Goal: Task Accomplishment & Management: Use online tool/utility

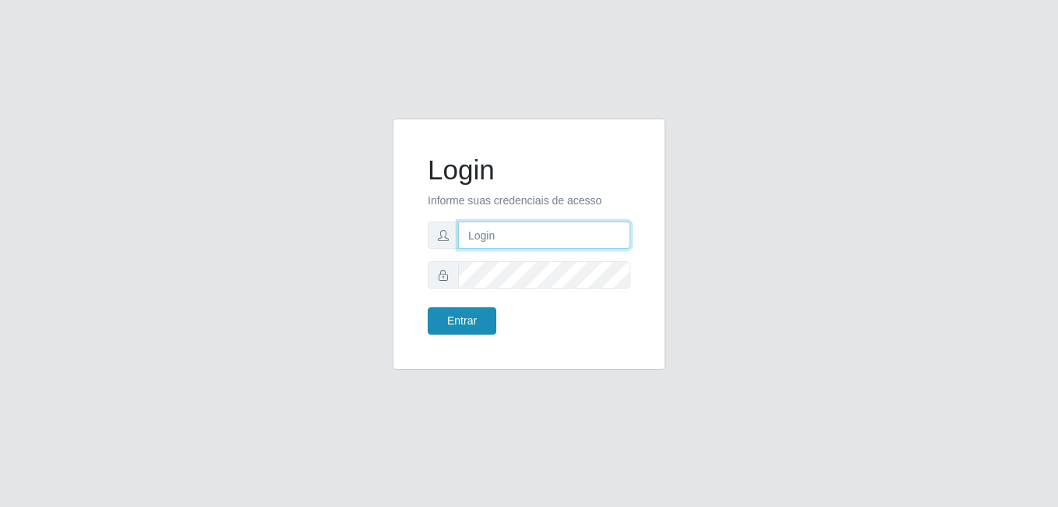
type input "[PERSON_NAME]"
click at [451, 322] on button "Entrar" at bounding box center [462, 320] width 69 height 27
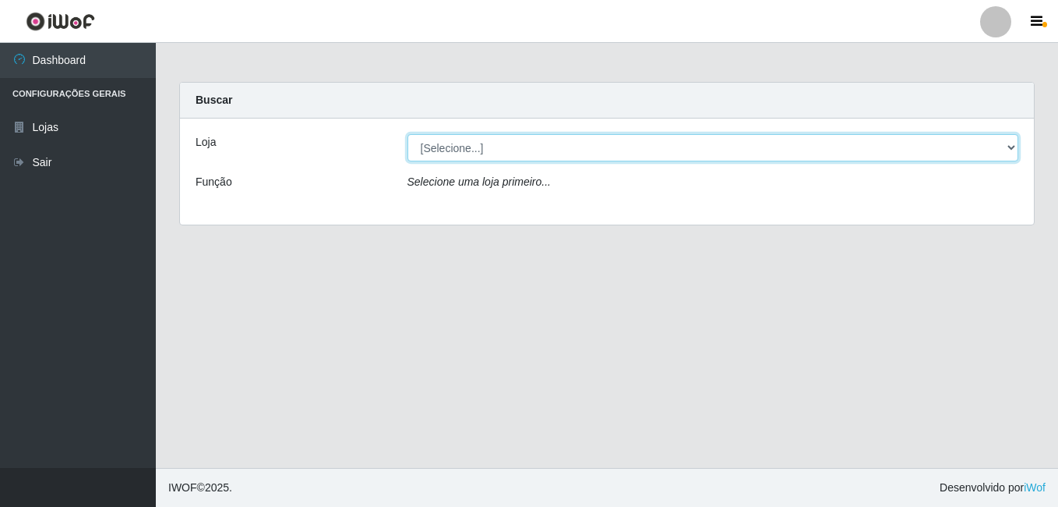
click at [1010, 146] on select "[Selecione...] [PERSON_NAME]" at bounding box center [714, 147] width 612 height 27
select select "230"
click at [408, 134] on select "[Selecione...] [PERSON_NAME]" at bounding box center [714, 147] width 612 height 27
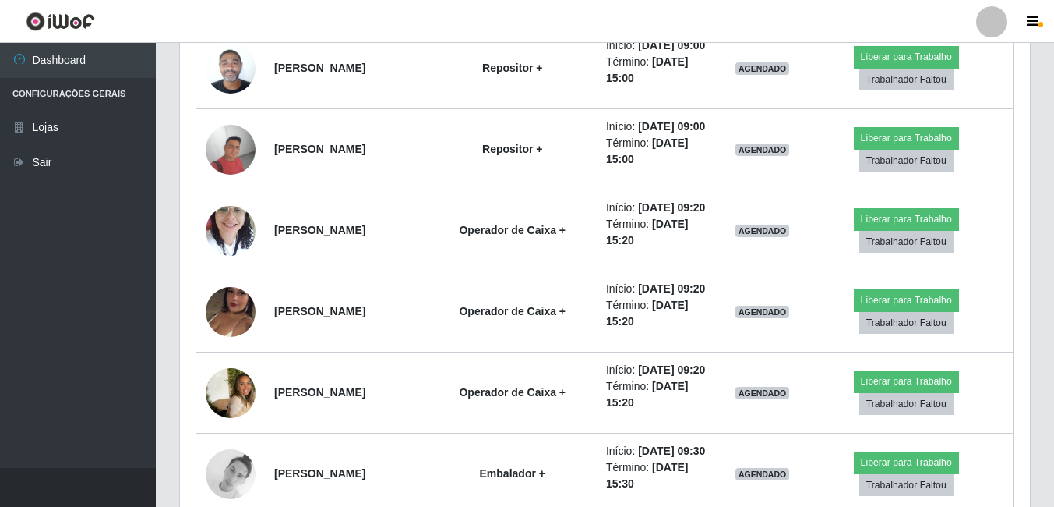
scroll to position [1169, 0]
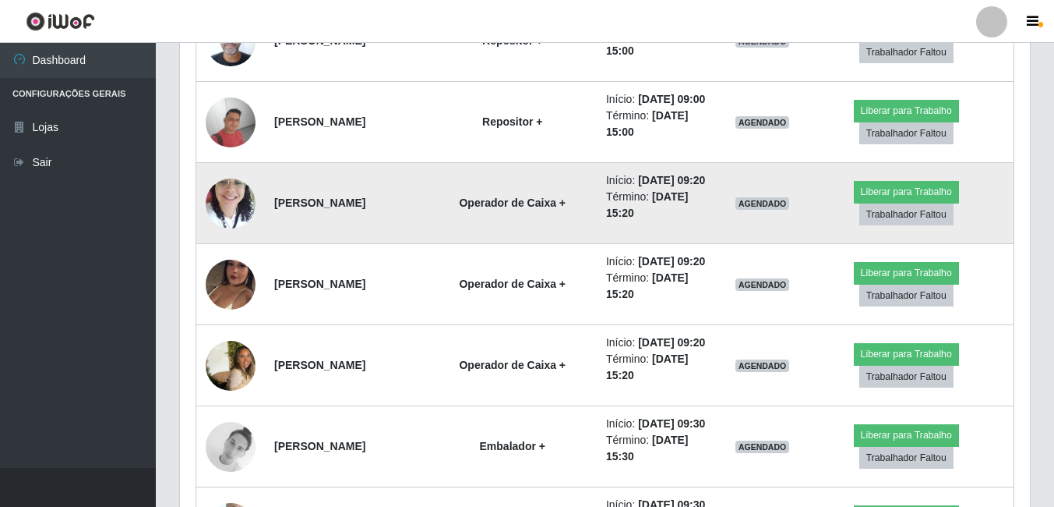
click at [221, 236] on img at bounding box center [231, 203] width 50 height 66
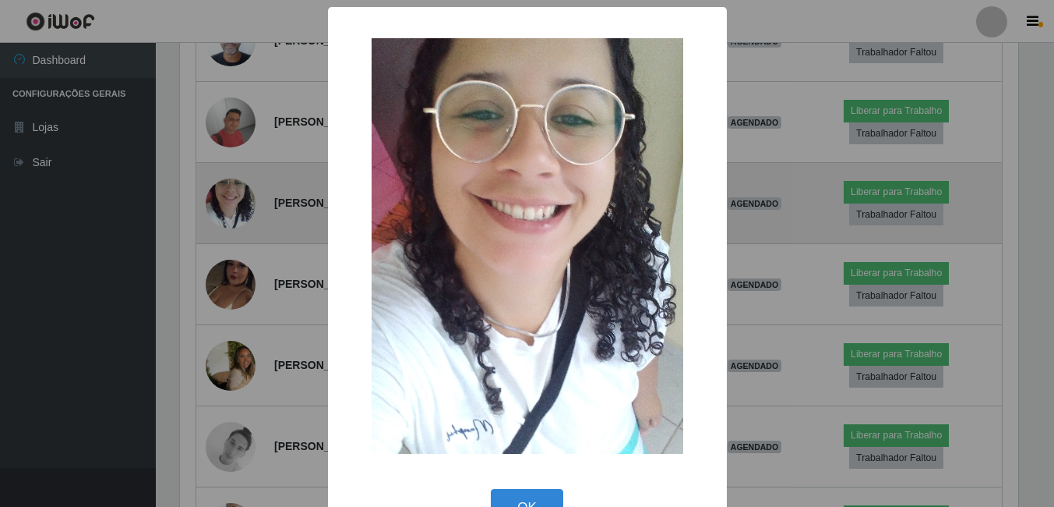
scroll to position [323, 842]
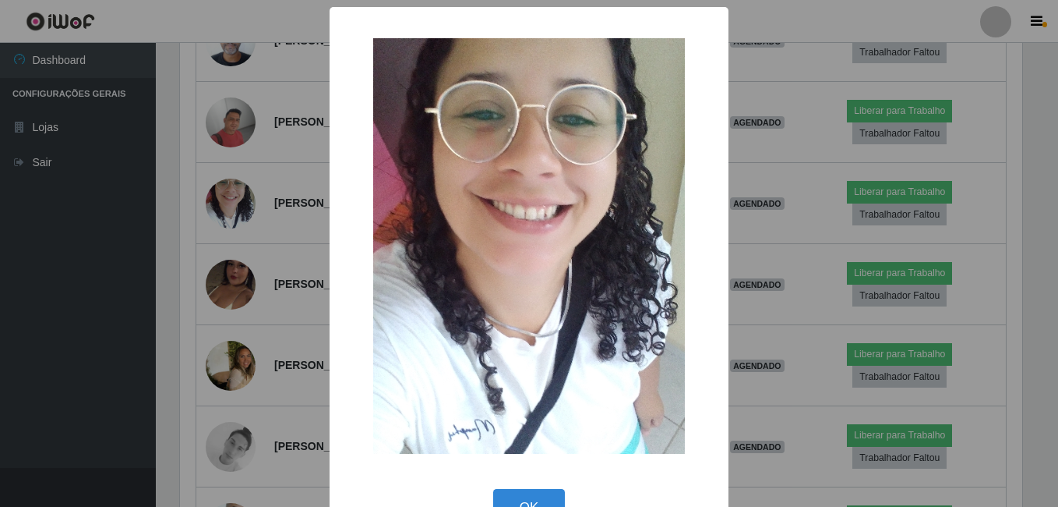
click at [242, 341] on div "× OK Cancel" at bounding box center [529, 253] width 1058 height 507
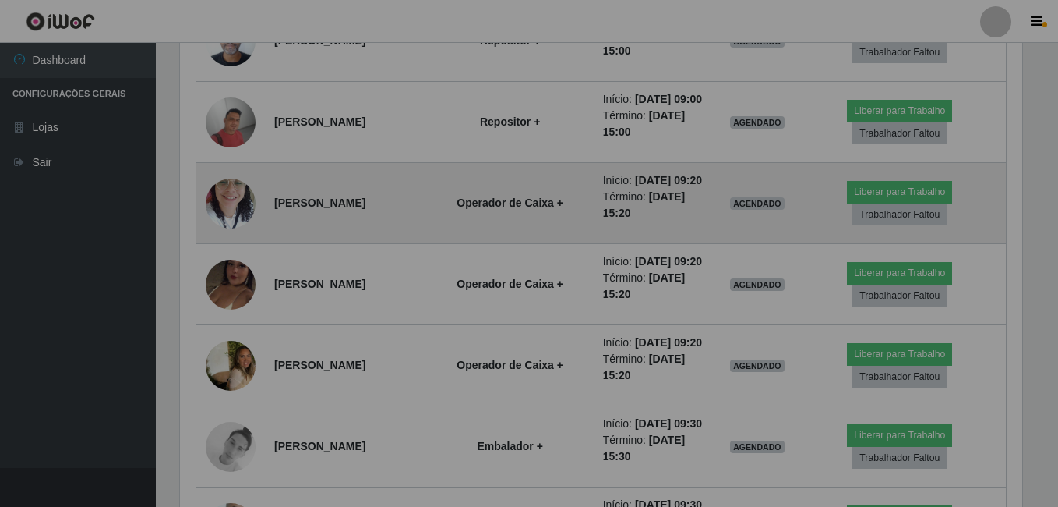
scroll to position [323, 850]
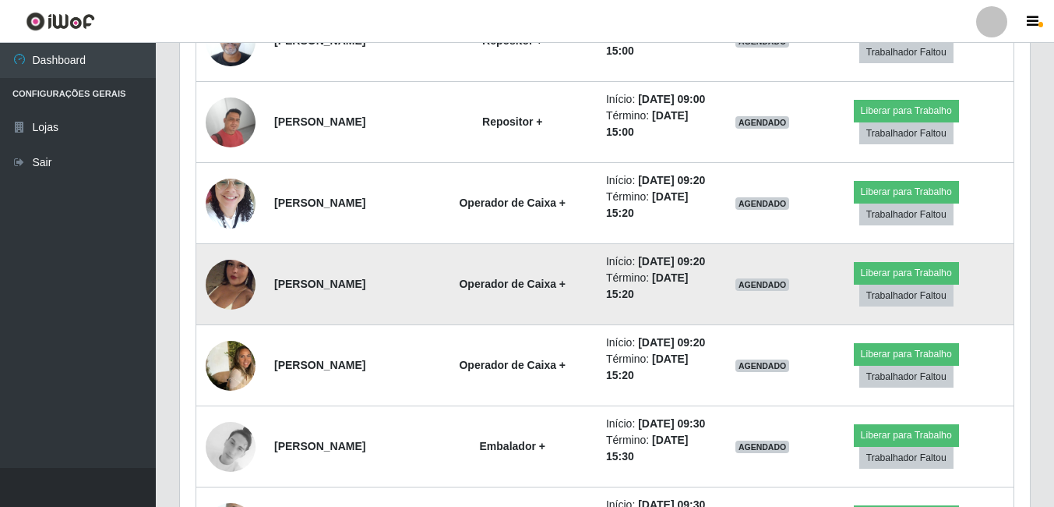
click at [224, 329] on img at bounding box center [231, 284] width 50 height 89
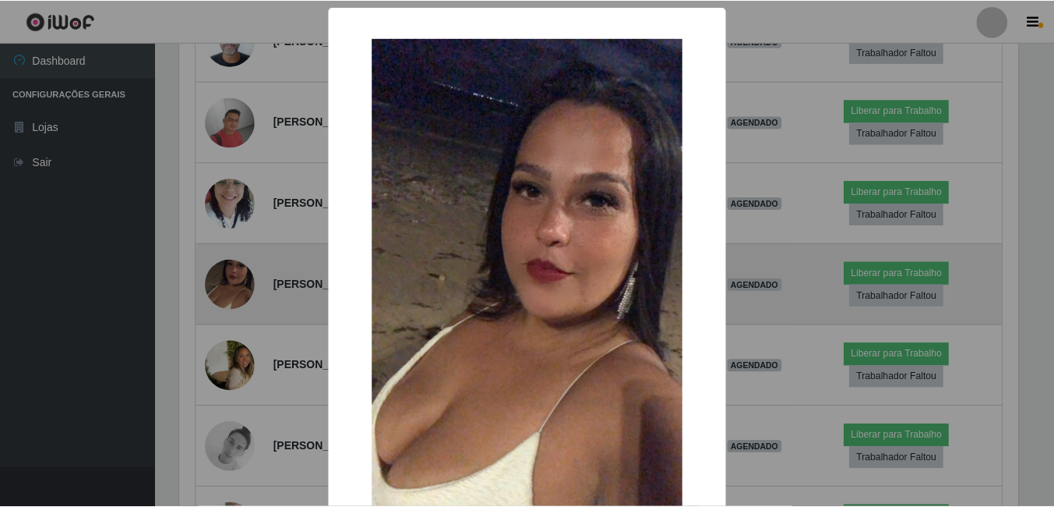
scroll to position [323, 842]
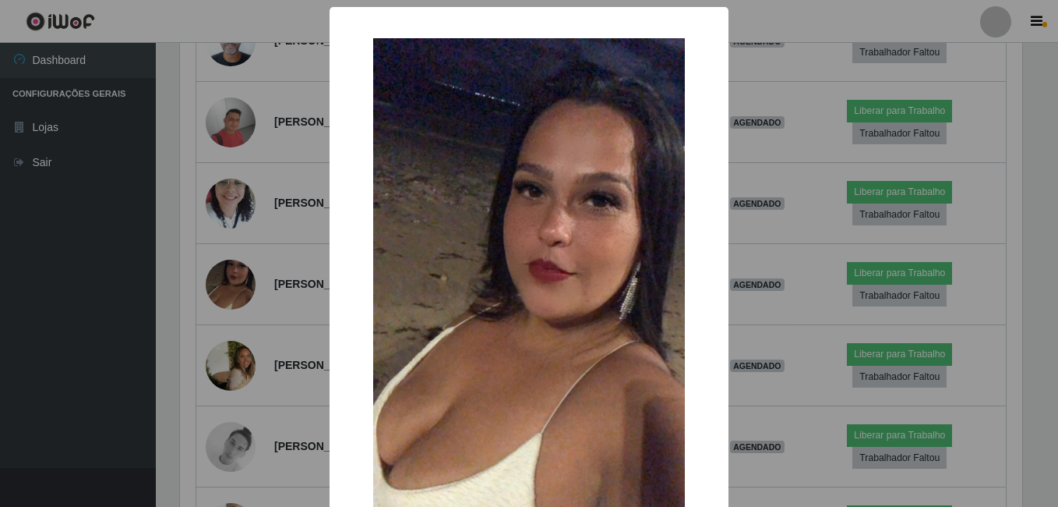
click at [275, 392] on div "× OK Cancel" at bounding box center [529, 253] width 1058 height 507
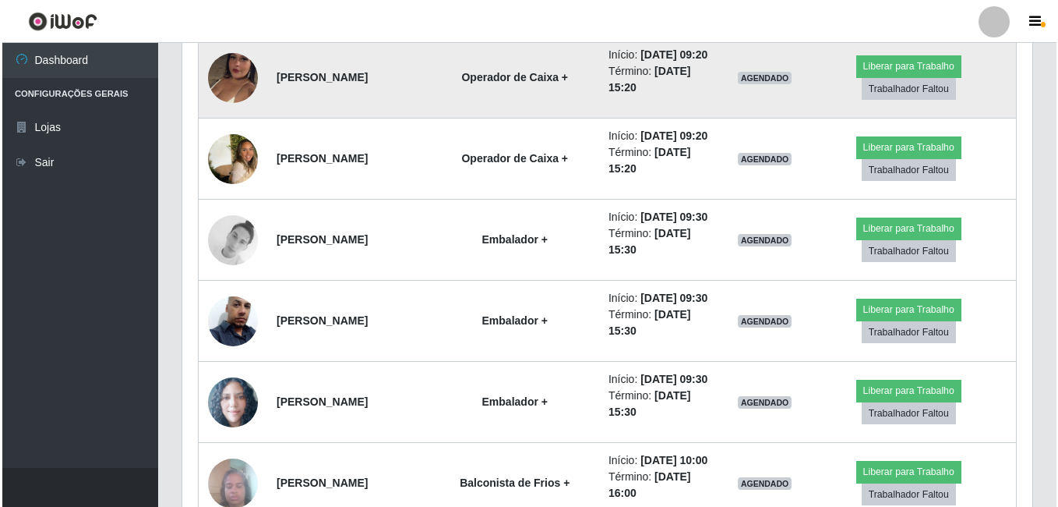
scroll to position [1403, 0]
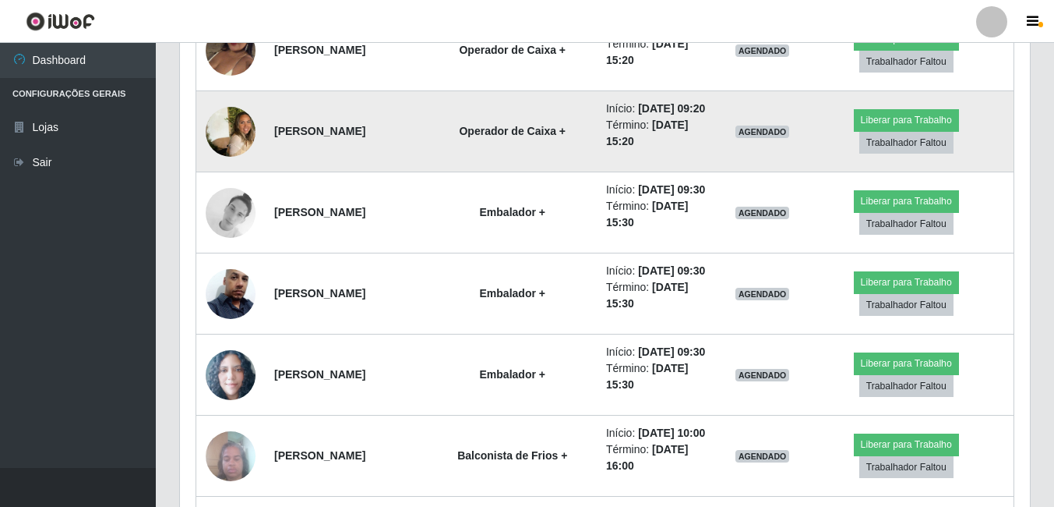
click at [230, 170] on img at bounding box center [231, 131] width 50 height 77
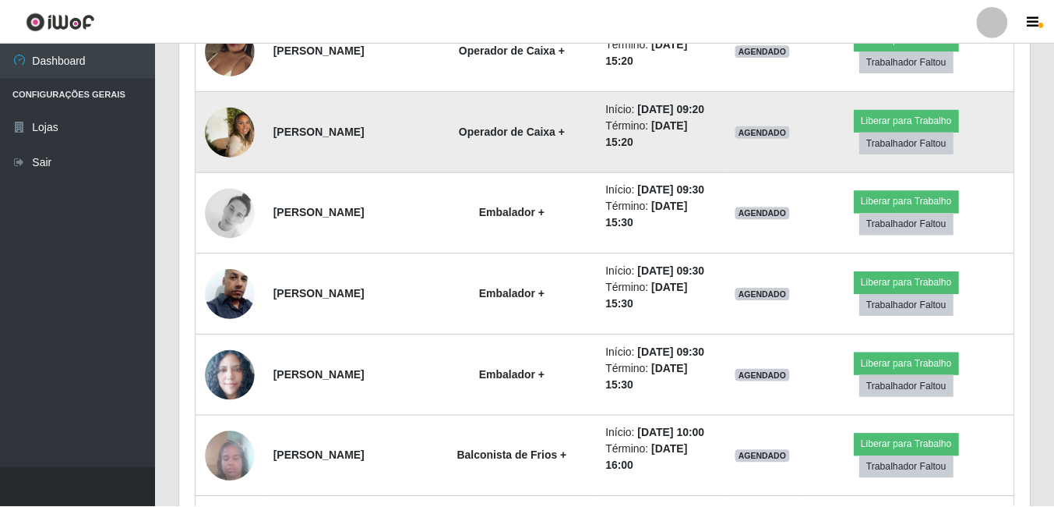
scroll to position [323, 842]
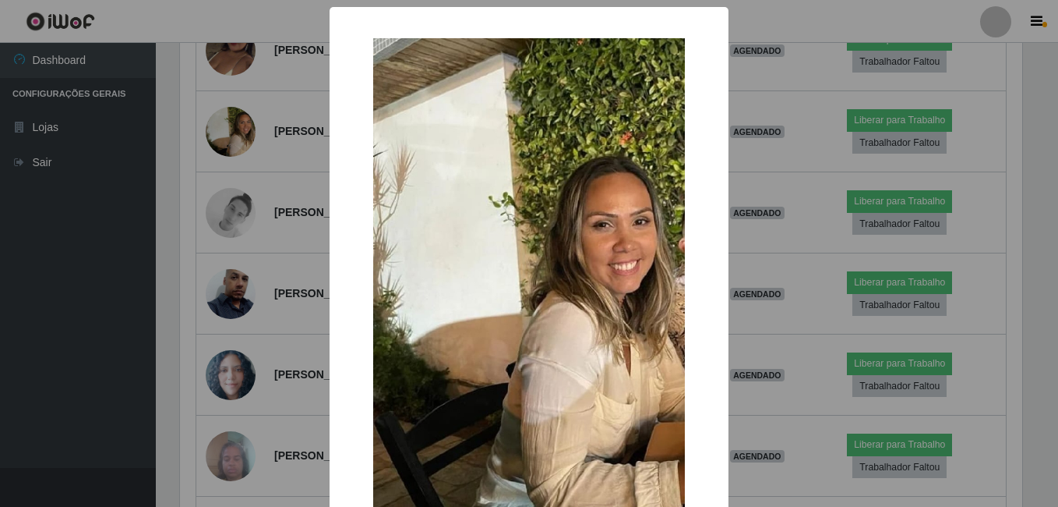
click at [273, 317] on div "× OK Cancel" at bounding box center [529, 253] width 1058 height 507
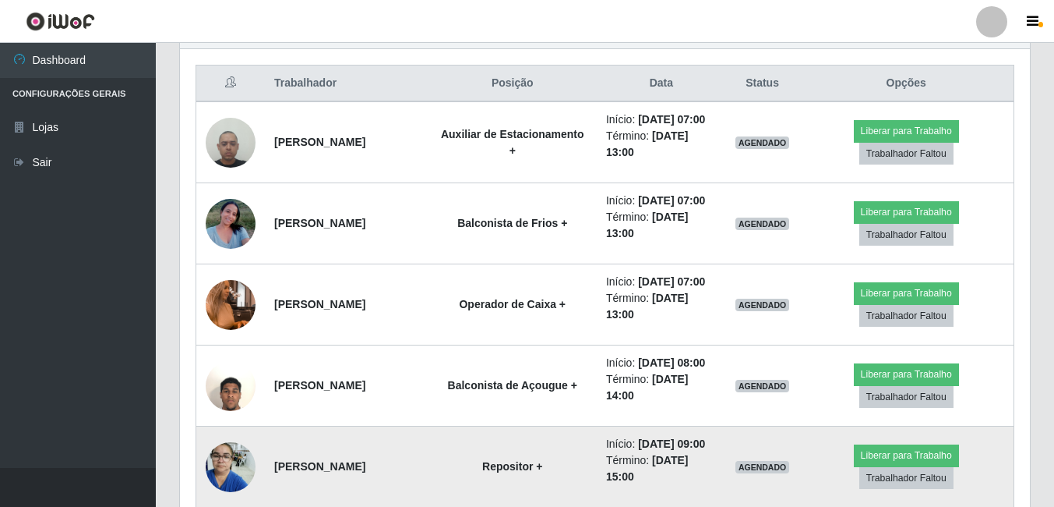
scroll to position [546, 0]
